Goal: Task Accomplishment & Management: Use online tool/utility

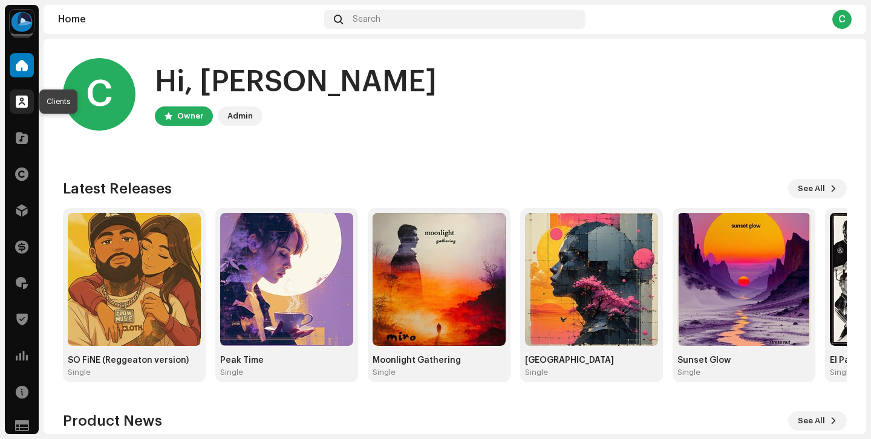
click at [19, 110] on div at bounding box center [22, 102] width 24 height 24
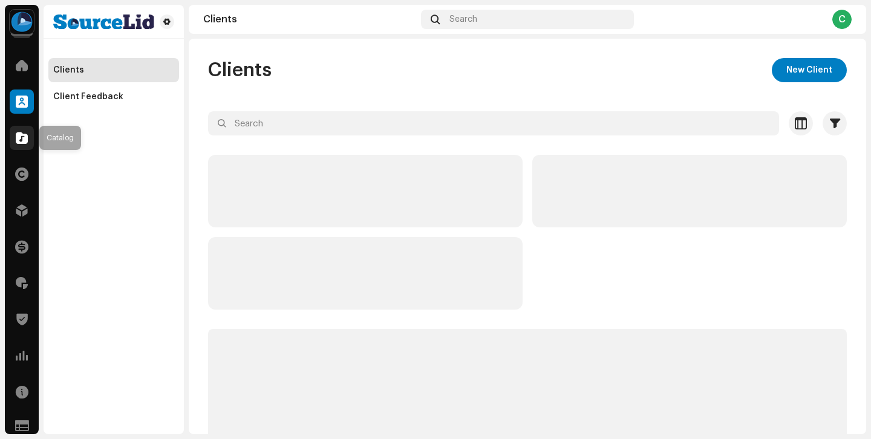
click at [24, 140] on span at bounding box center [22, 138] width 12 height 10
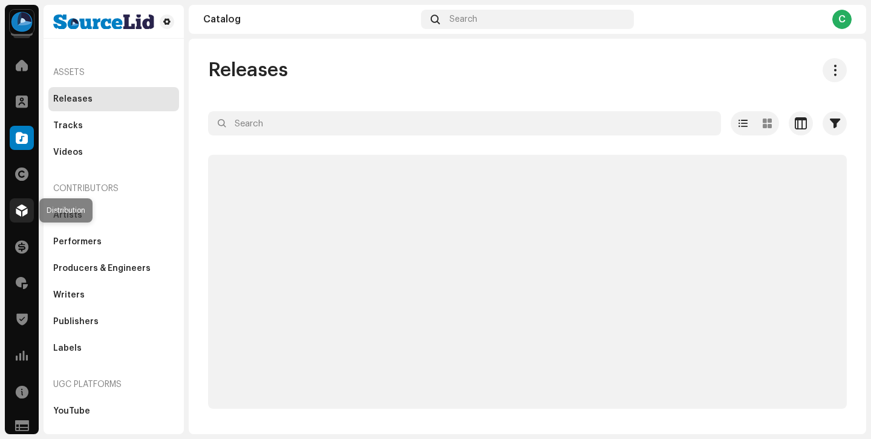
click at [27, 207] on span at bounding box center [22, 211] width 12 height 10
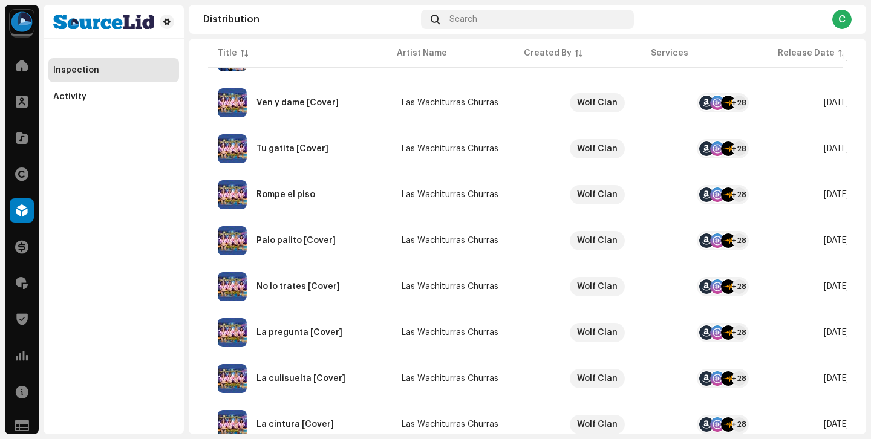
scroll to position [939, 0]
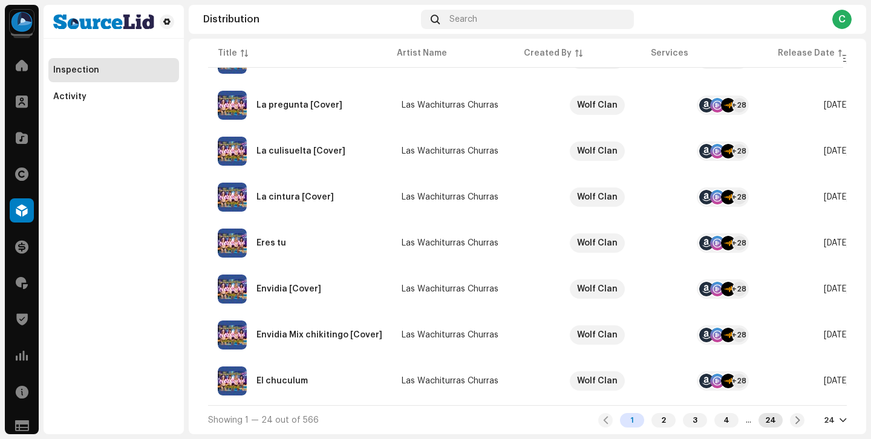
click at [766, 422] on div "24" at bounding box center [771, 420] width 24 height 15
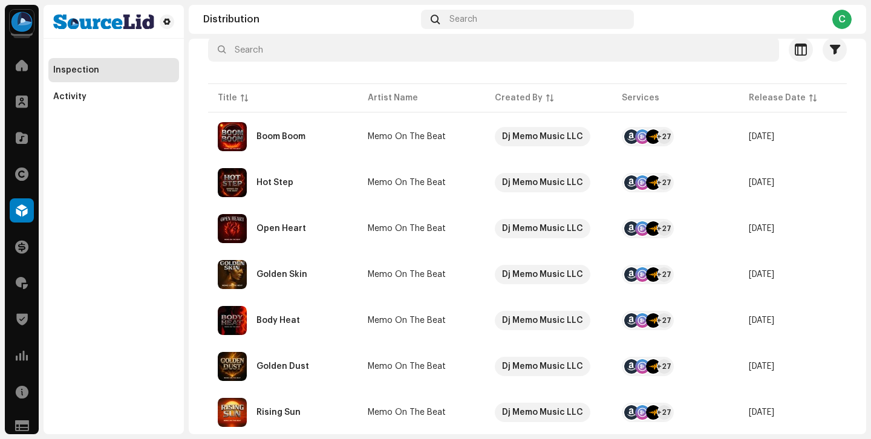
scroll to position [118, 0]
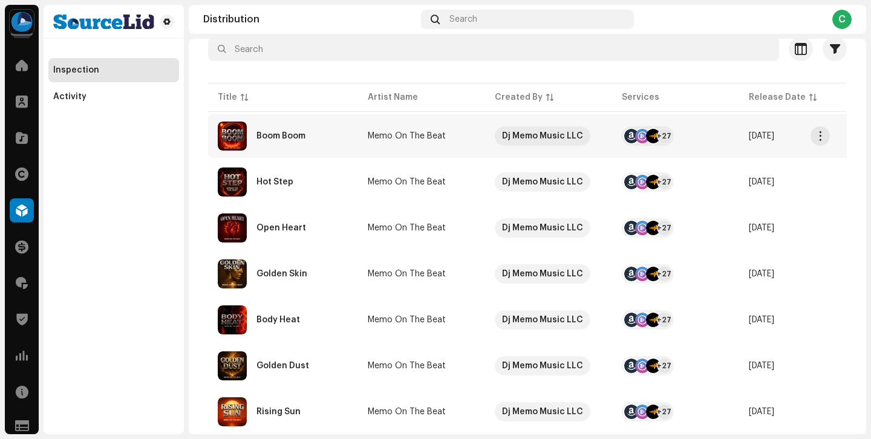
click at [362, 123] on td "Memo On The Beat" at bounding box center [421, 136] width 127 height 44
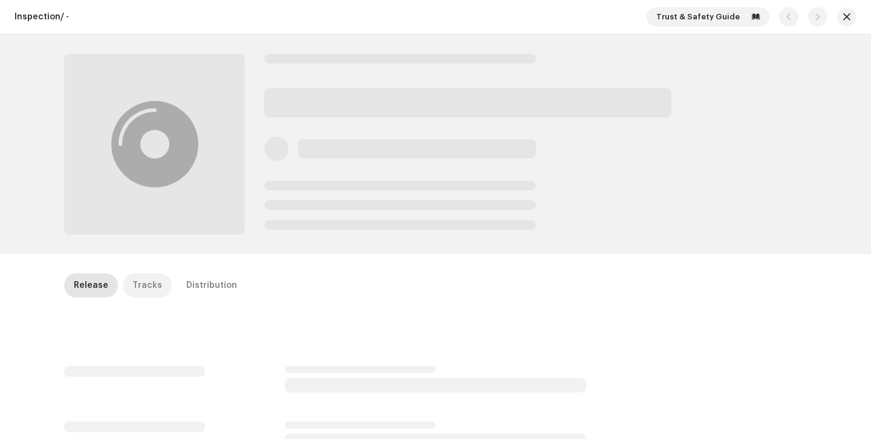
click at [146, 280] on div "Tracks" at bounding box center [148, 286] width 30 height 24
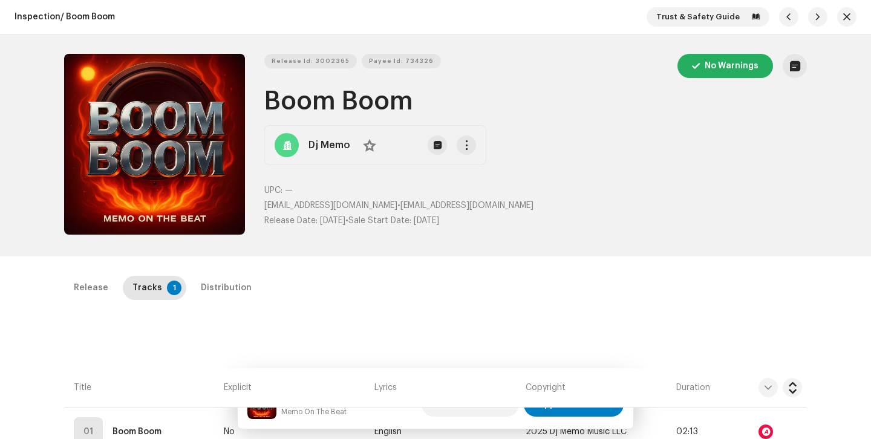
scroll to position [96, 0]
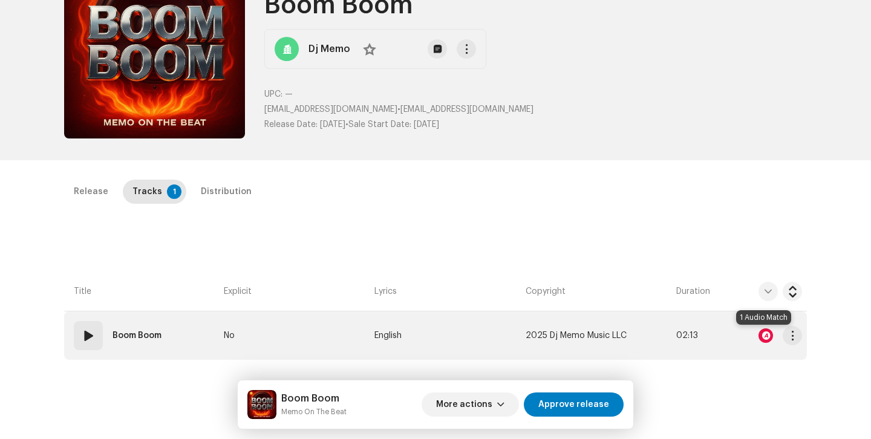
click at [767, 339] on div at bounding box center [766, 336] width 15 height 15
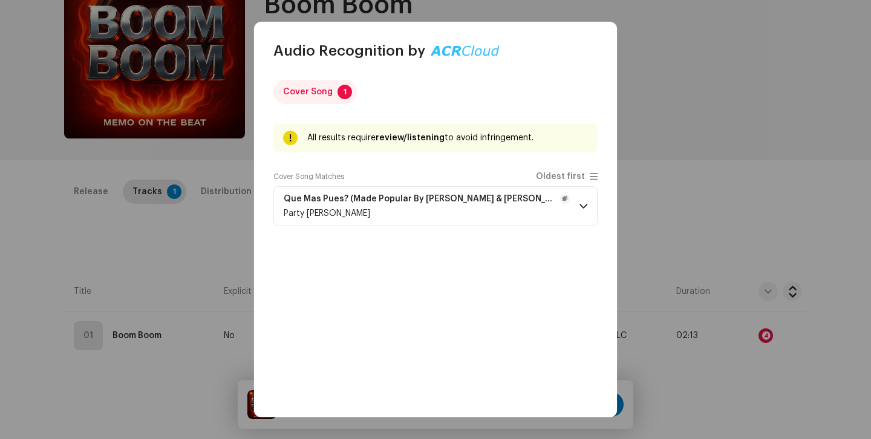
click at [583, 217] on p-accordion-header "Que Mas Pues? (Made Popular By [PERSON_NAME] & [PERSON_NAME]) [Karaoke Version]…" at bounding box center [436, 206] width 324 height 40
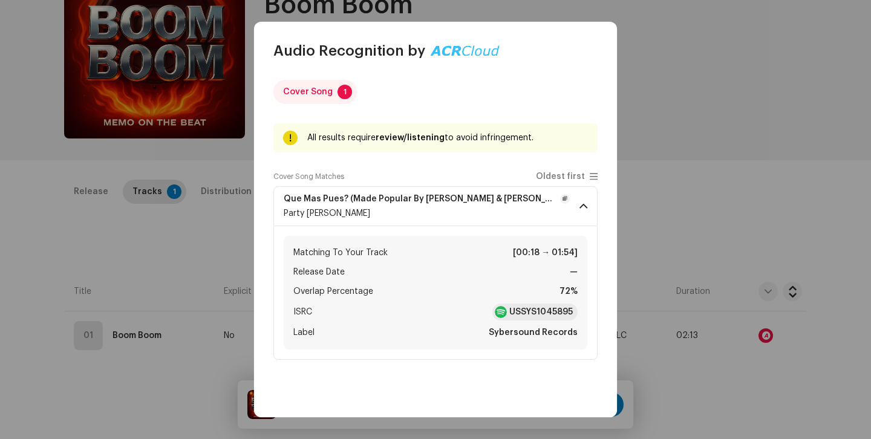
click at [583, 217] on p-accordion-header "Que Mas Pues? (Made Popular By [PERSON_NAME] & [PERSON_NAME]) [Karaoke Version]…" at bounding box center [436, 206] width 324 height 40
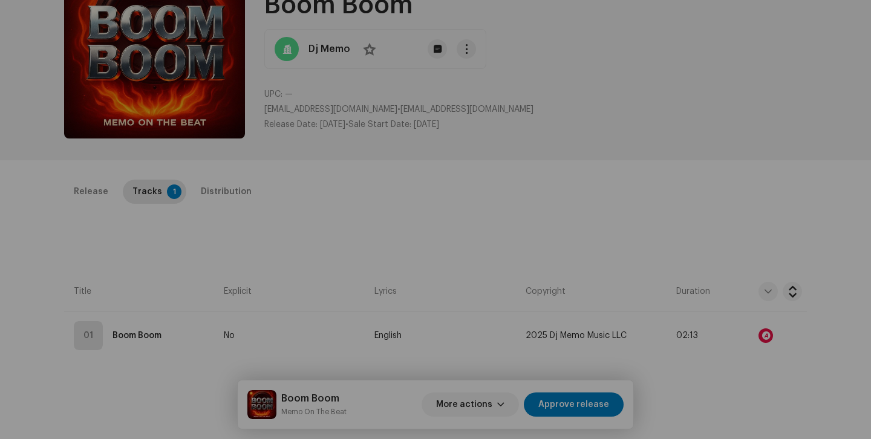
click at [692, 273] on div "Audio Recognition by Cover Song 1 All results require review/listening to avoid…" at bounding box center [435, 219] width 871 height 439
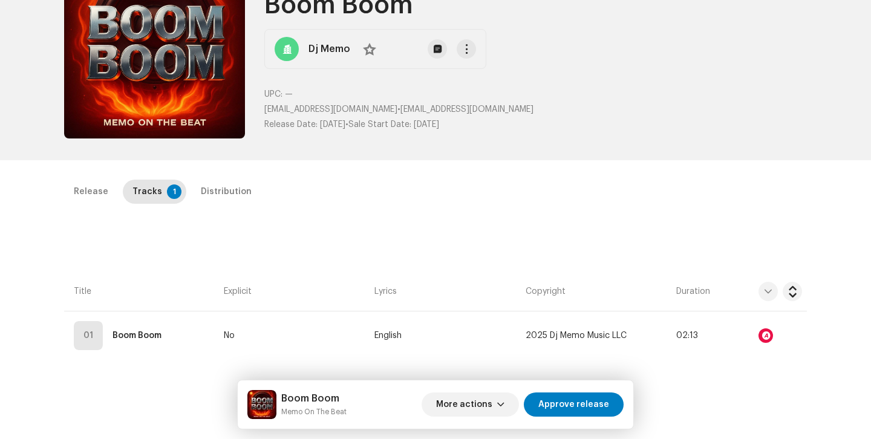
scroll to position [0, 0]
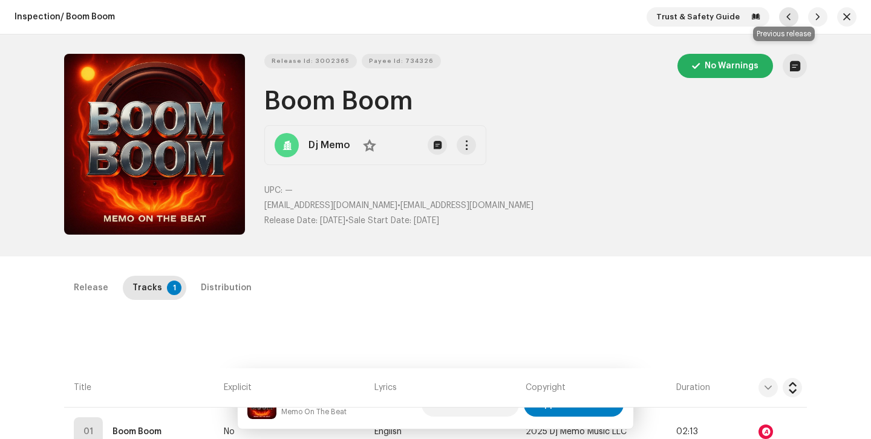
click at [787, 18] on span "button" at bounding box center [788, 17] width 7 height 10
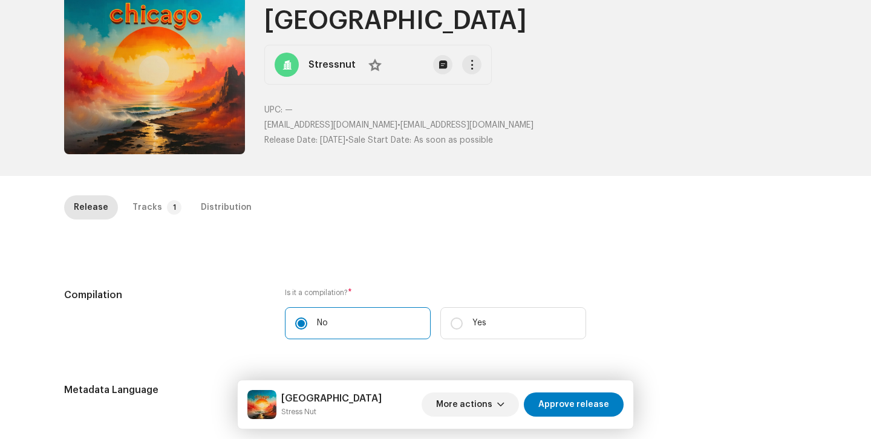
scroll to position [91, 0]
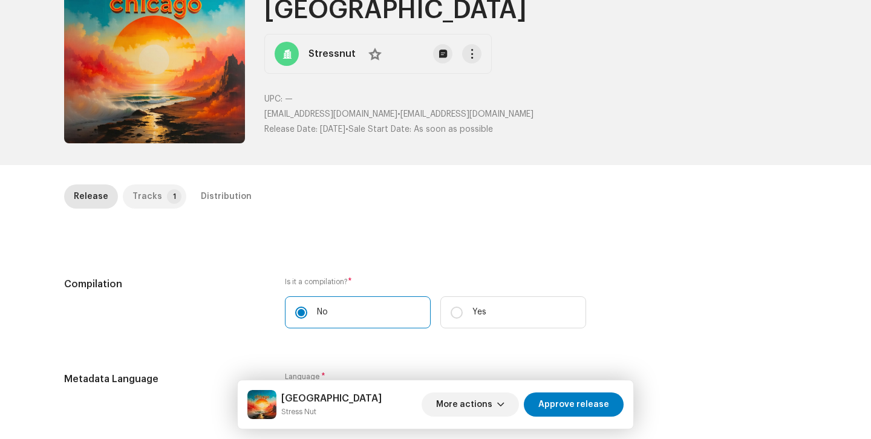
click at [167, 202] on p-badge "1" at bounding box center [174, 196] width 15 height 15
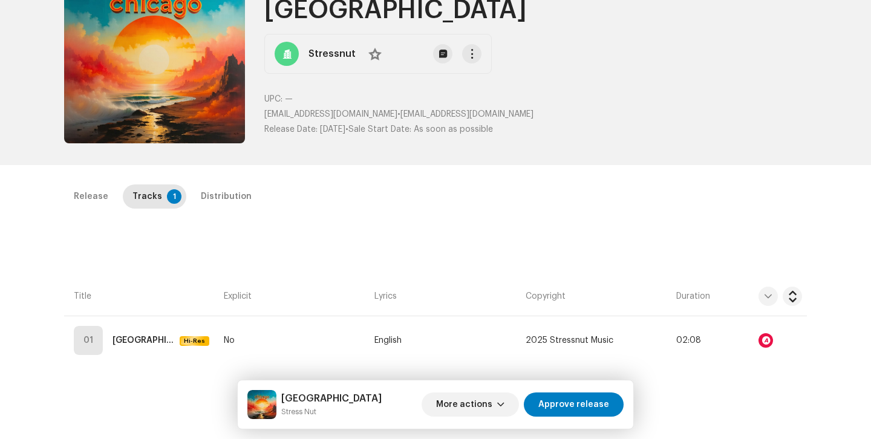
scroll to position [212, 0]
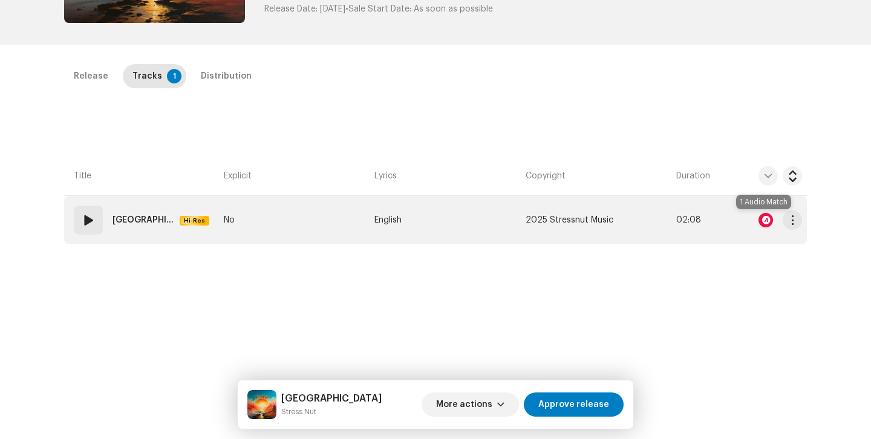
click at [764, 221] on div at bounding box center [766, 220] width 15 height 15
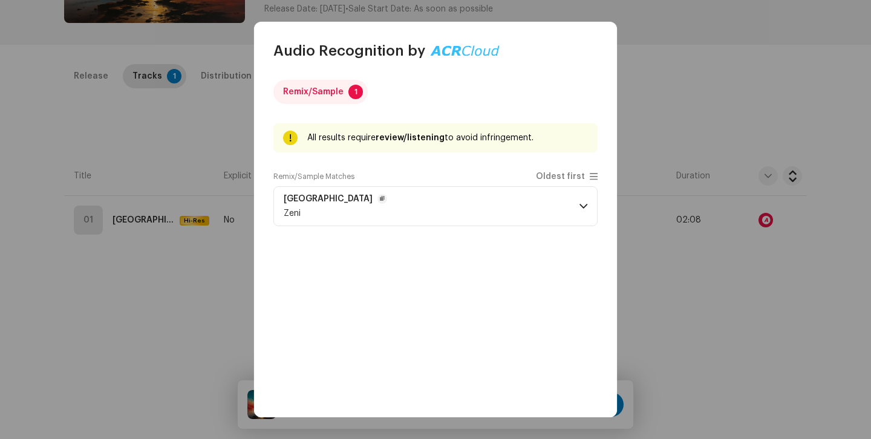
click at [392, 212] on p-accordion-header "Stockholm Zeni" at bounding box center [436, 206] width 324 height 40
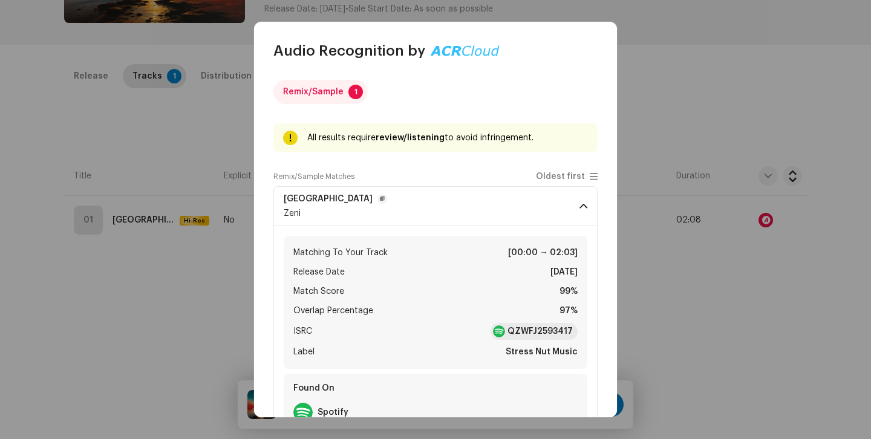
click at [569, 206] on p-accordion-header "Stockholm Zeni" at bounding box center [436, 206] width 324 height 40
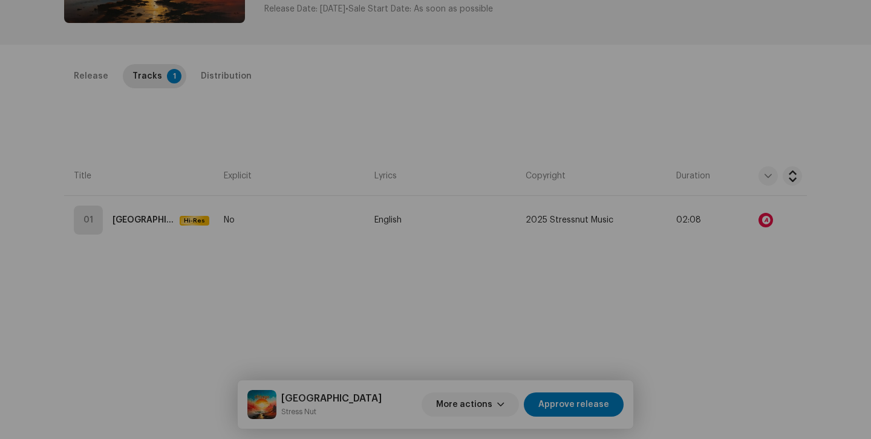
click at [706, 292] on div "Audio Recognition by Remix/Sample 1 All results require review/listening to avo…" at bounding box center [435, 219] width 871 height 439
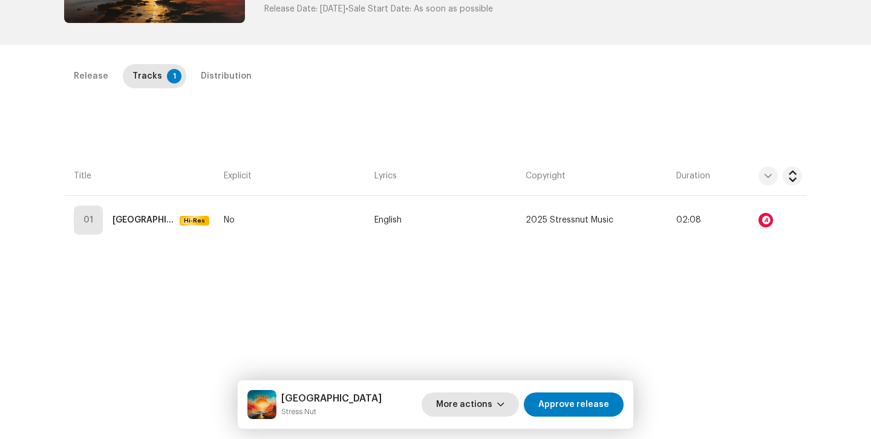
click at [514, 396] on button "More actions" at bounding box center [470, 405] width 97 height 24
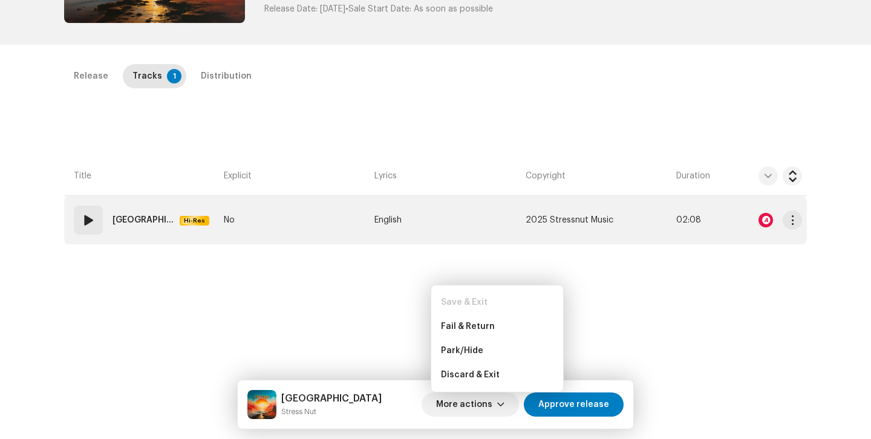
click at [464, 237] on td "English" at bounding box center [445, 220] width 151 height 48
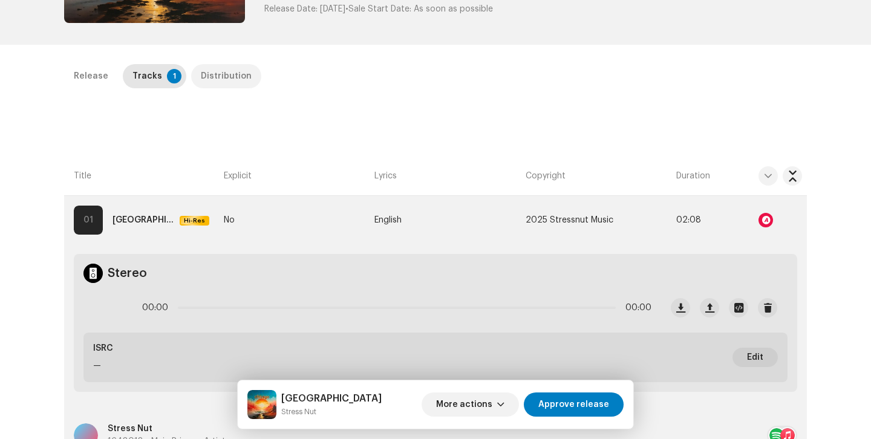
click at [205, 80] on div "Distribution" at bounding box center [226, 76] width 51 height 24
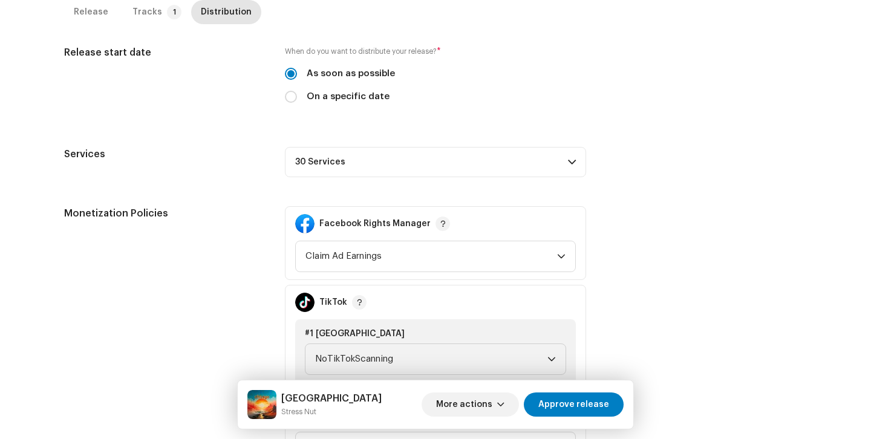
scroll to position [335, 0]
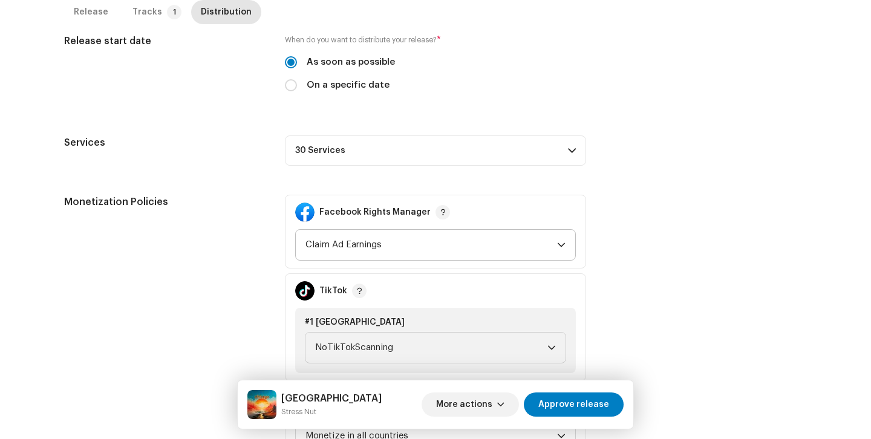
click at [557, 246] on icon "dropdown trigger" at bounding box center [561, 245] width 8 height 8
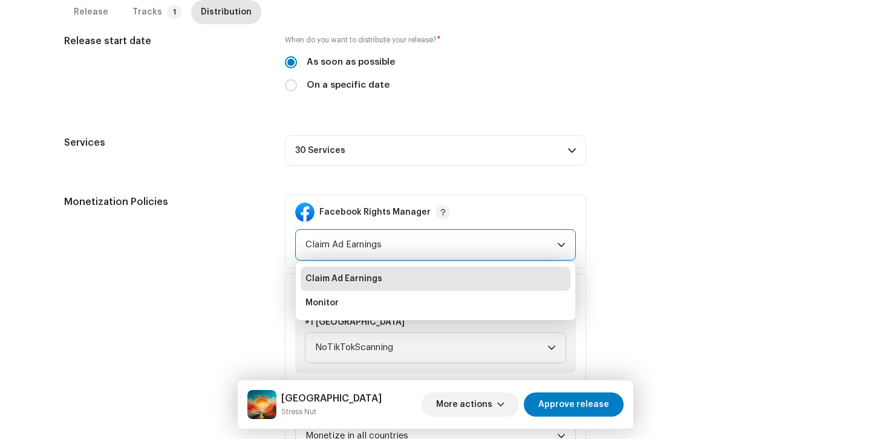
click at [453, 220] on div "Facebook Rights Manager" at bounding box center [435, 212] width 281 height 19
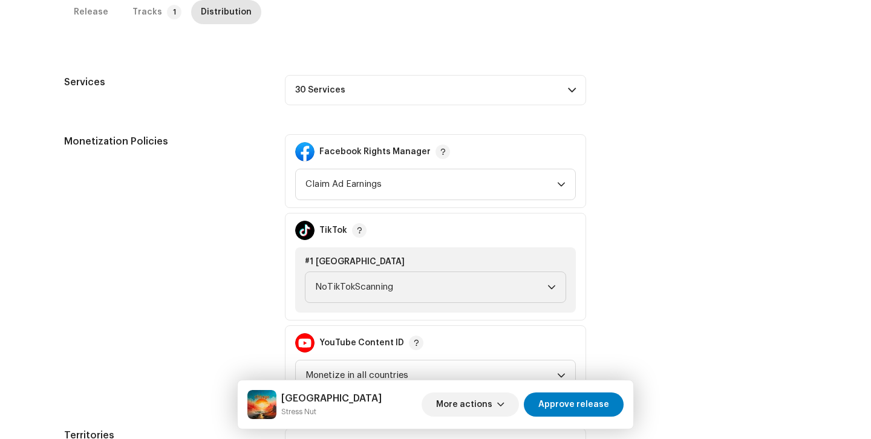
scroll to position [502, 0]
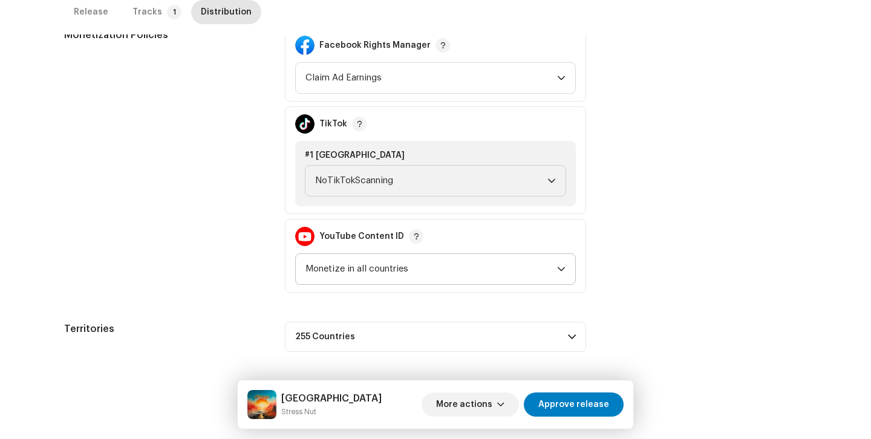
click at [418, 275] on span "Monetize in all countries" at bounding box center [432, 269] width 252 height 30
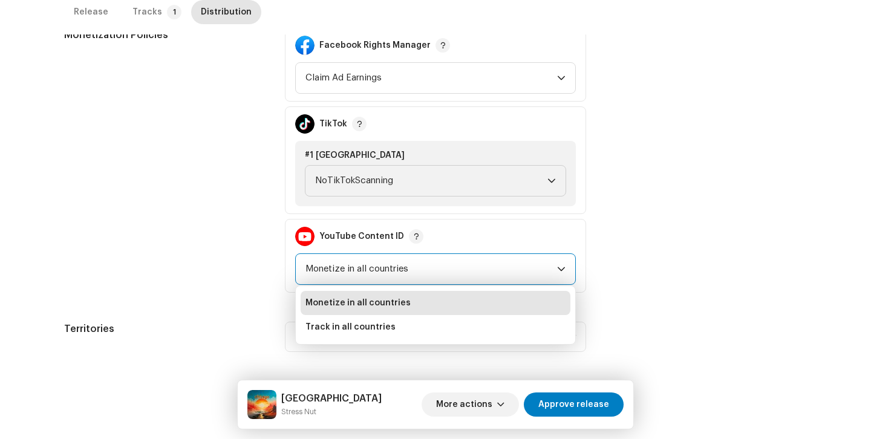
click at [667, 241] on div "Monetization Policies Facebook Rights Manager Claim Ad Earnings TikTok #1 [GEOG…" at bounding box center [435, 160] width 743 height 265
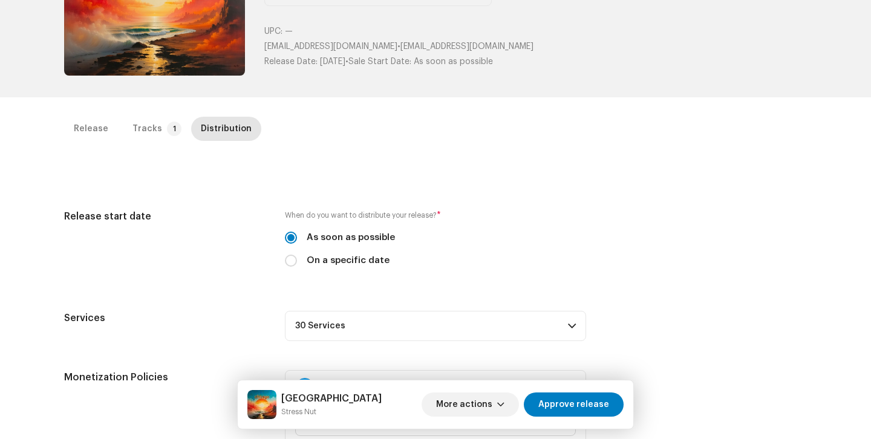
scroll to position [149, 0]
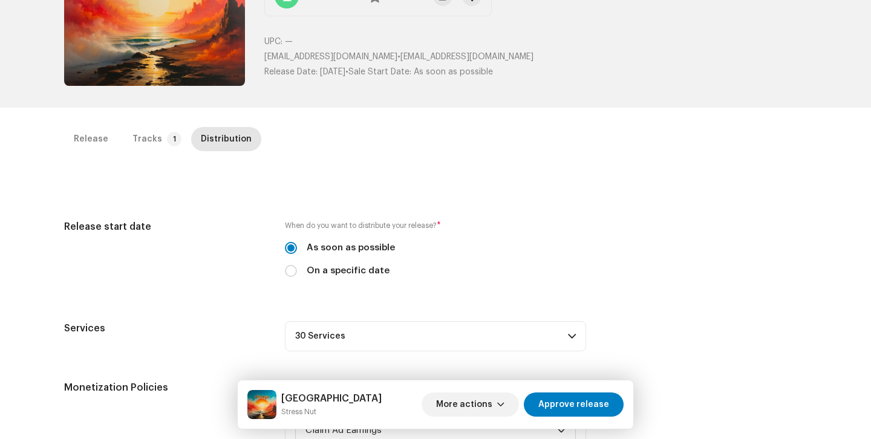
click at [483, 217] on div "Release Tracks 1 Distribution Compilation Is it a compilation? * No Yes Metadat…" at bounding box center [436, 416] width 782 height 578
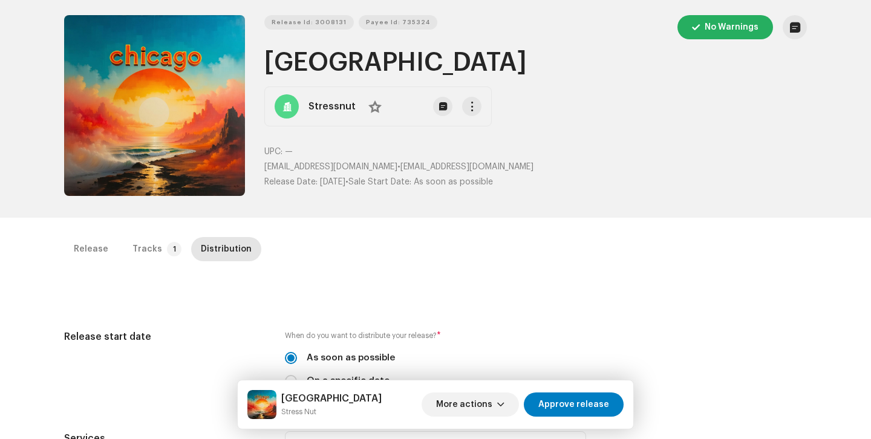
scroll to position [0, 0]
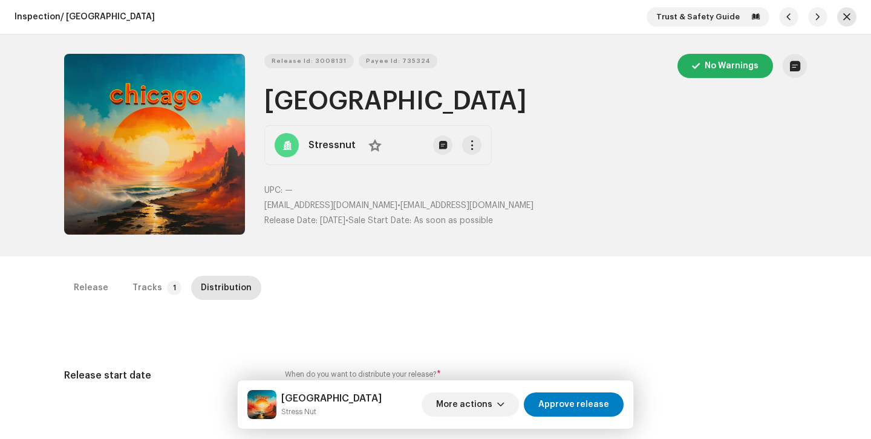
click at [842, 11] on button "button" at bounding box center [847, 16] width 19 height 19
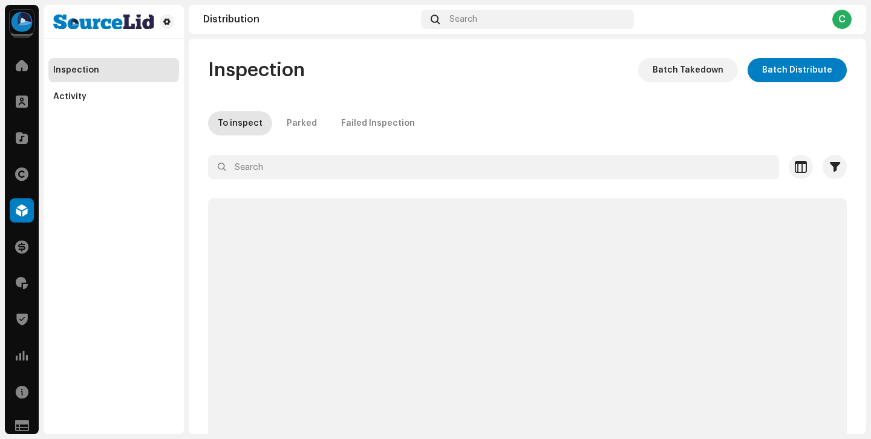
click at [21, 78] on div "Home" at bounding box center [22, 65] width 34 height 34
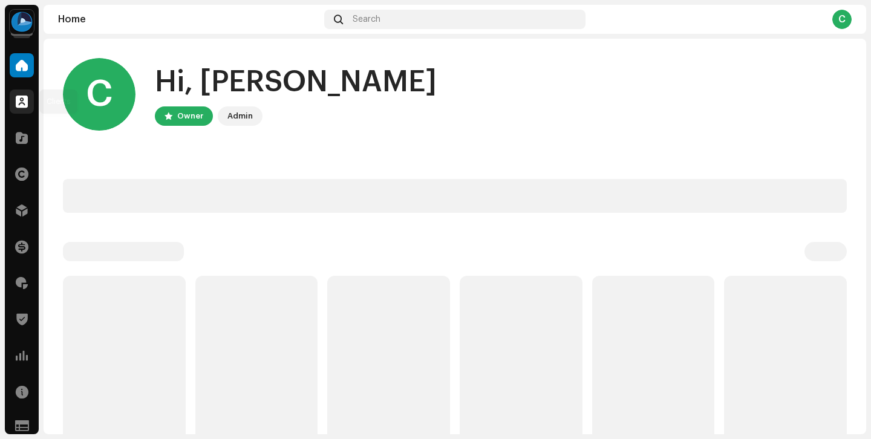
click at [20, 97] on span at bounding box center [22, 102] width 12 height 10
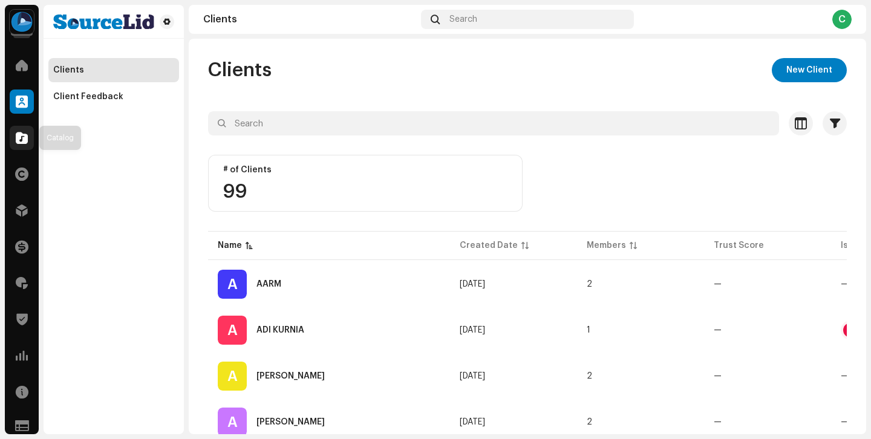
click at [14, 136] on div at bounding box center [22, 138] width 24 height 24
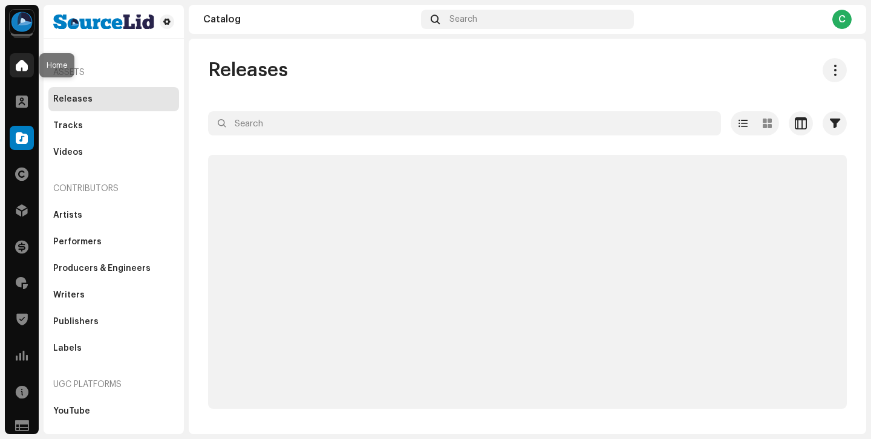
click at [18, 71] on div at bounding box center [22, 65] width 24 height 24
